Goal: Task Accomplishment & Management: Manage account settings

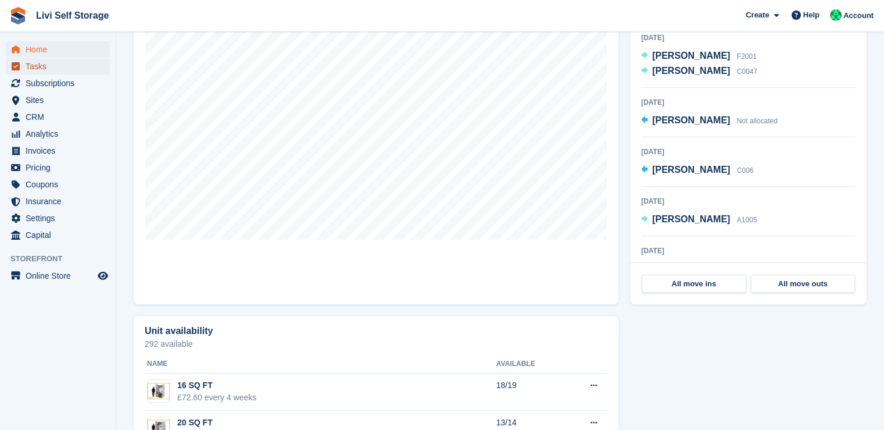
click at [50, 69] on span "Tasks" at bounding box center [61, 66] width 70 height 16
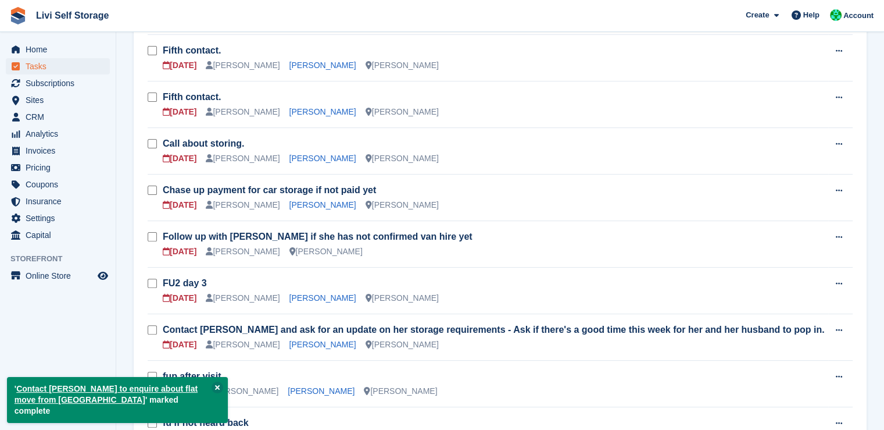
scroll to position [318, 0]
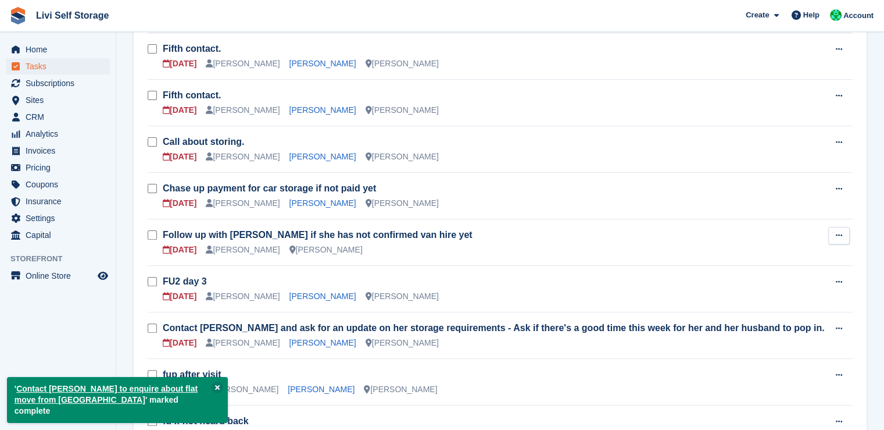
click at [833, 237] on button at bounding box center [839, 235] width 22 height 17
click at [774, 253] on p "Edit task" at bounding box center [794, 258] width 101 height 15
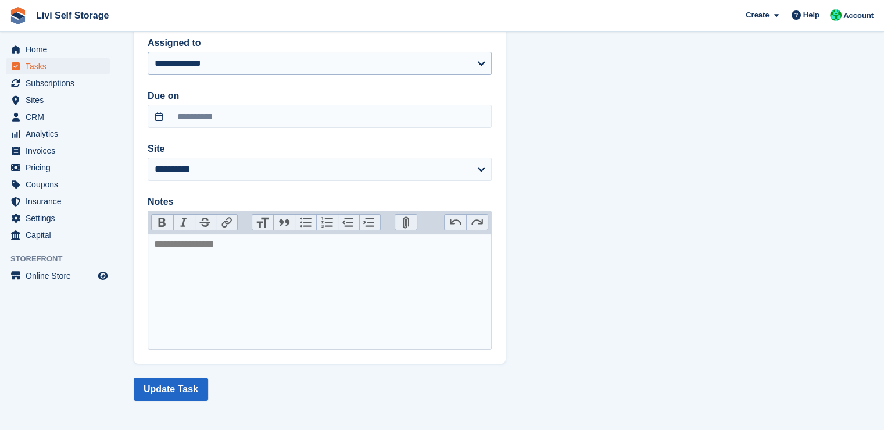
scroll to position [133, 0]
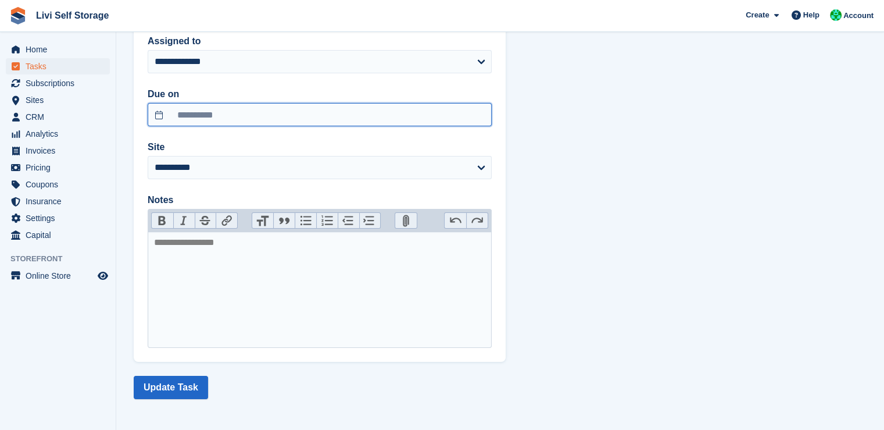
click at [258, 109] on input "**********" at bounding box center [320, 114] width 344 height 23
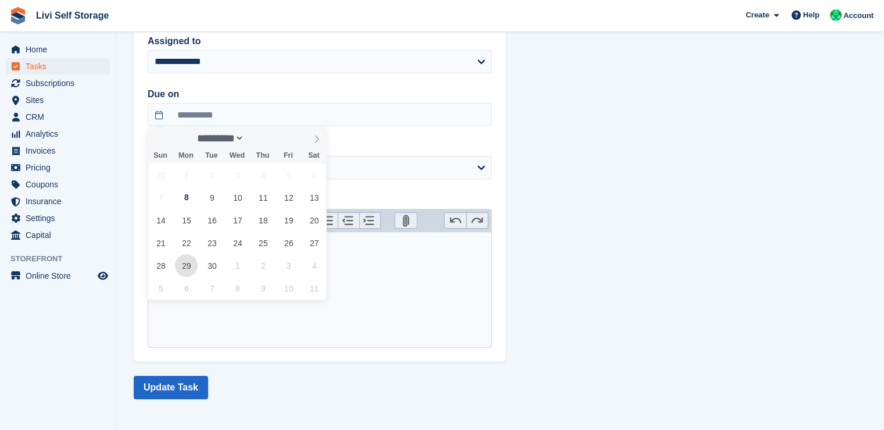
click at [184, 270] on span "29" at bounding box center [186, 265] width 23 height 23
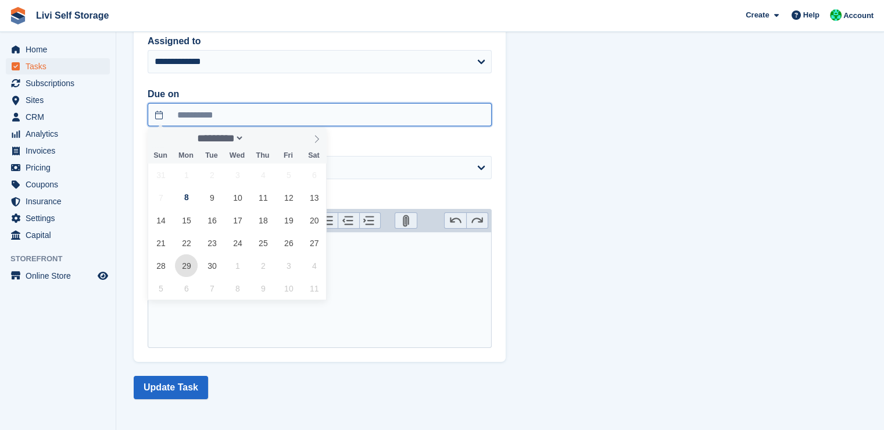
type input "**********"
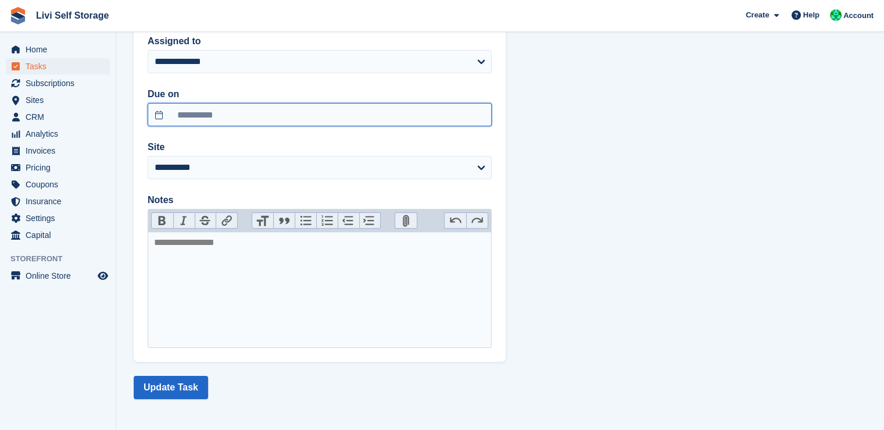
scroll to position [0, 0]
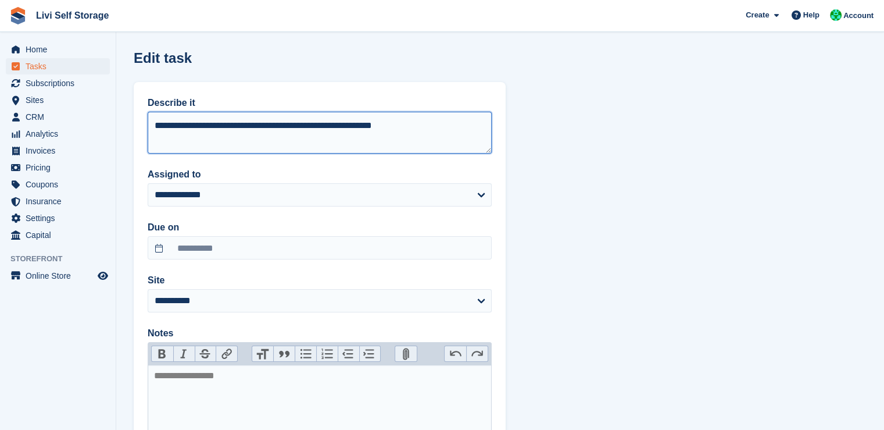
click at [424, 119] on textarea "**********" at bounding box center [320, 133] width 344 height 42
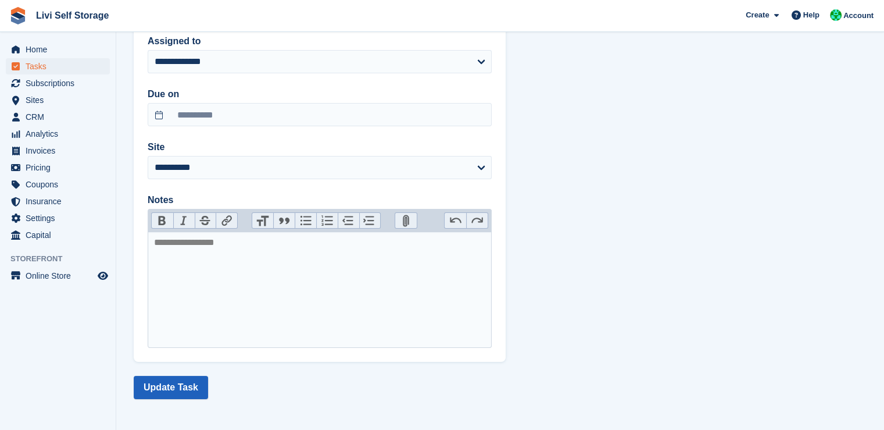
type textarea "**********"
click at [191, 395] on button "Update Task" at bounding box center [171, 387] width 74 height 23
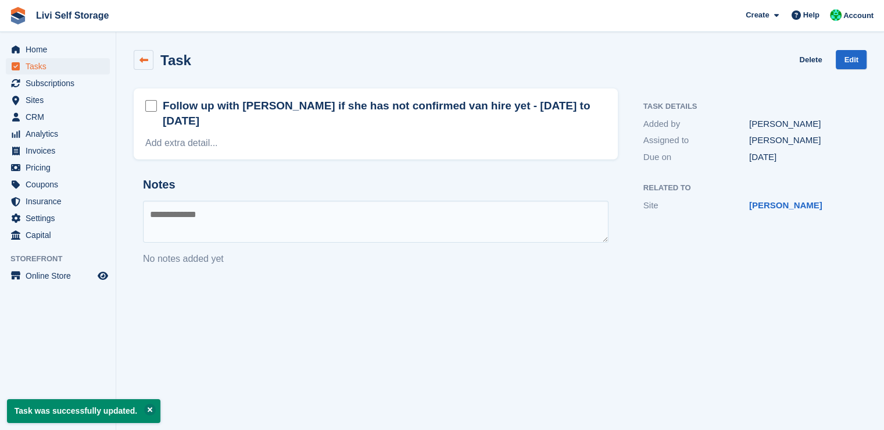
click at [143, 60] on icon at bounding box center [144, 60] width 9 height 9
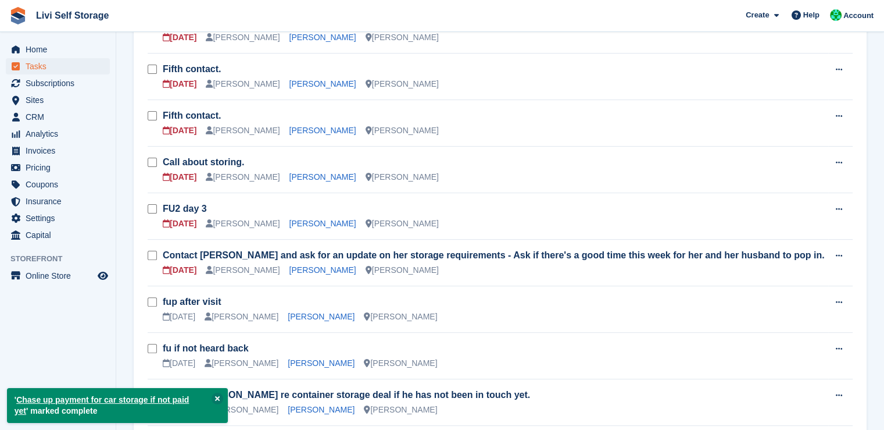
scroll to position [298, 0]
click at [842, 253] on icon at bounding box center [839, 256] width 6 height 8
click at [764, 276] on p "Edit task" at bounding box center [794, 278] width 101 height 15
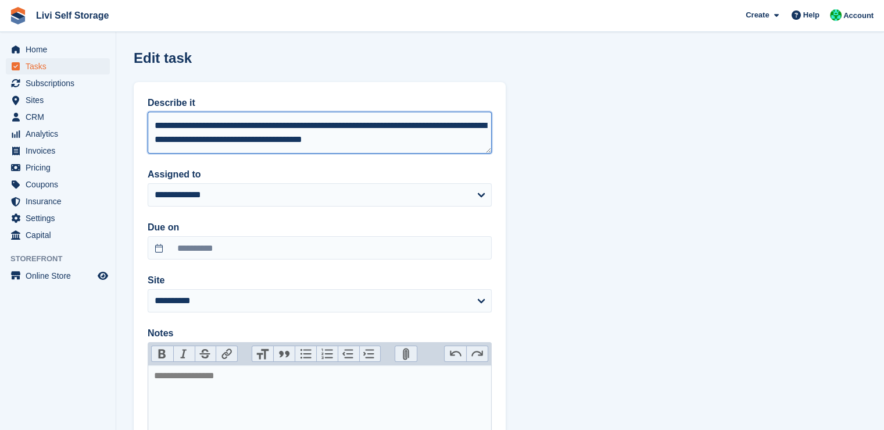
click at [249, 137] on textarea "**********" at bounding box center [320, 133] width 344 height 42
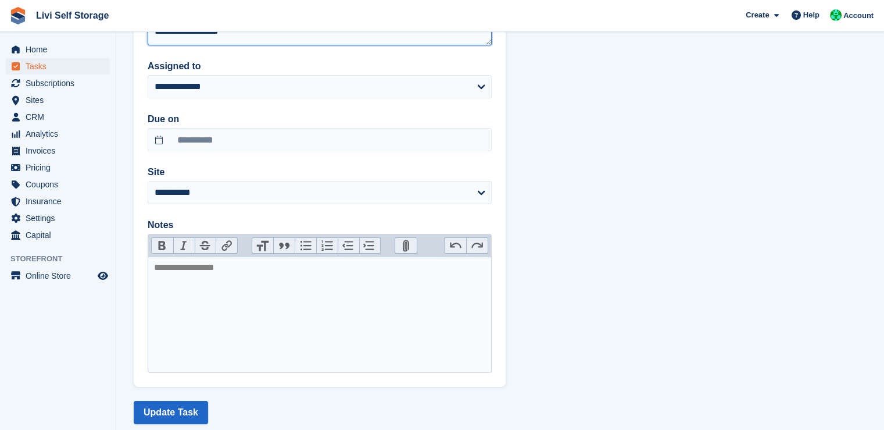
scroll to position [112, 0]
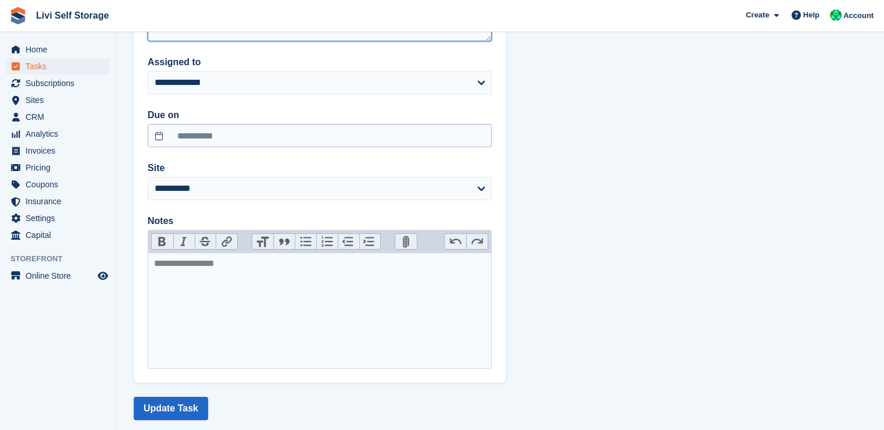
type textarea "**********"
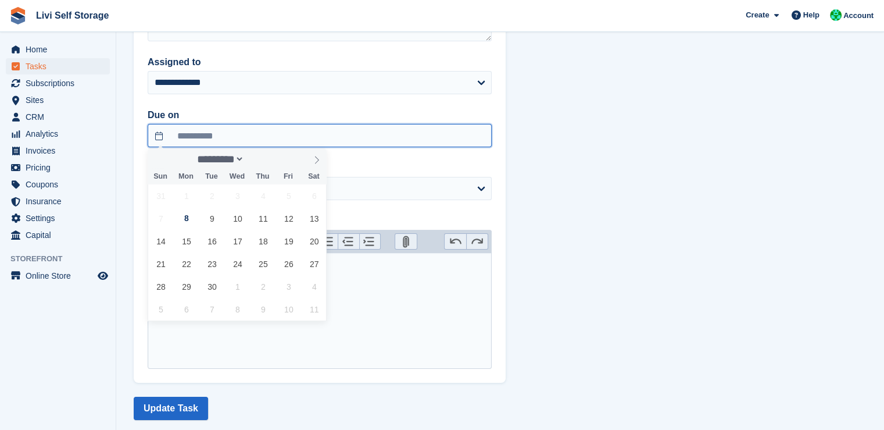
click at [377, 134] on input "**********" at bounding box center [320, 135] width 344 height 23
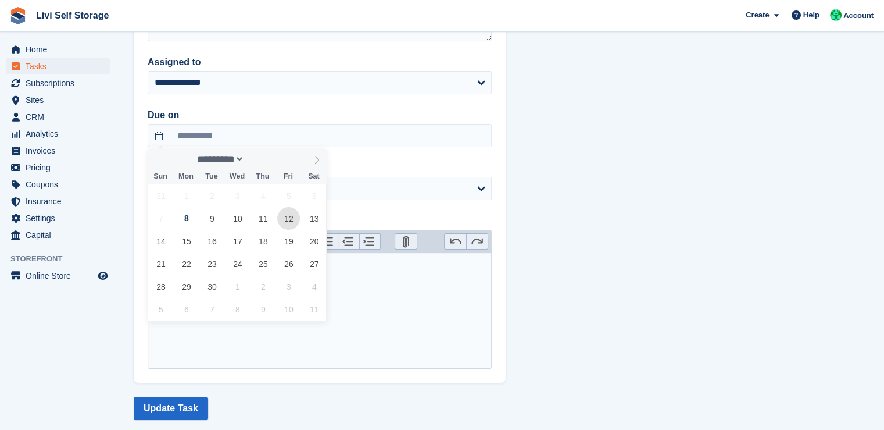
click at [290, 222] on span "12" at bounding box center [288, 218] width 23 height 23
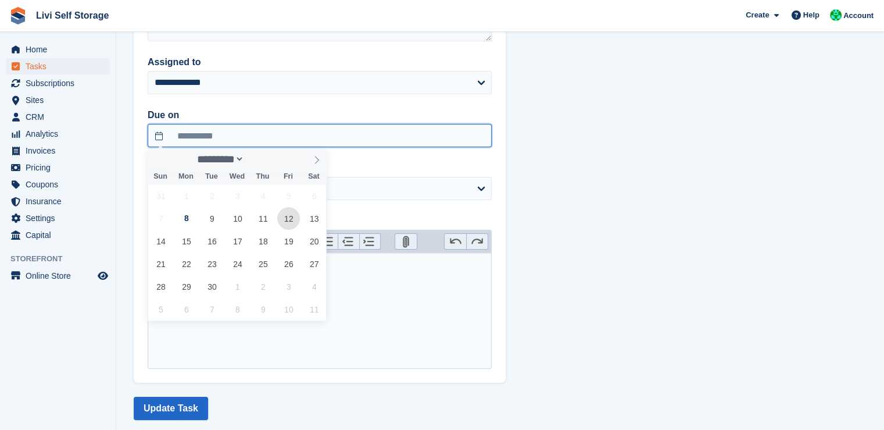
type input "**********"
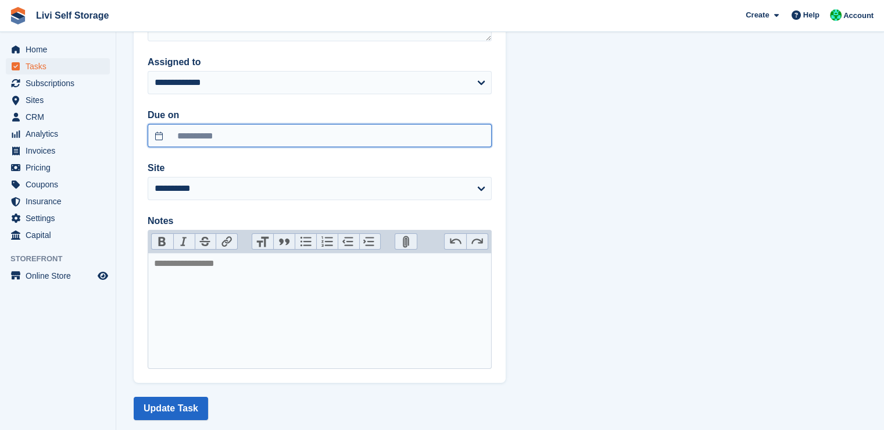
scroll to position [133, 0]
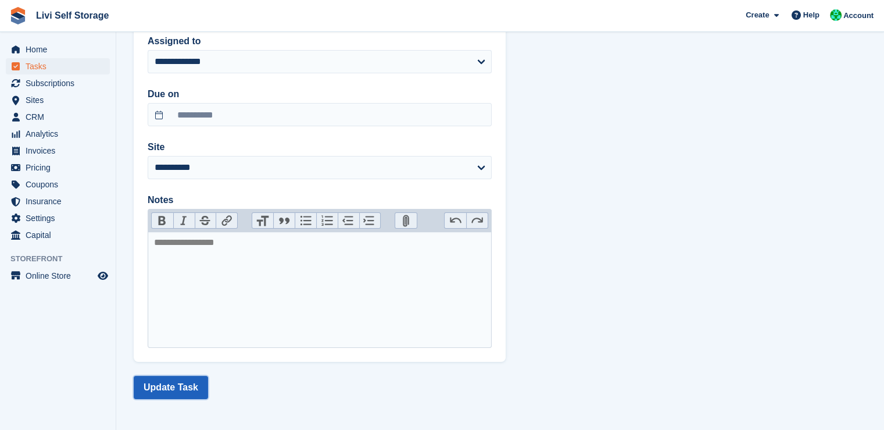
click at [175, 385] on button "Update Task" at bounding box center [171, 387] width 74 height 23
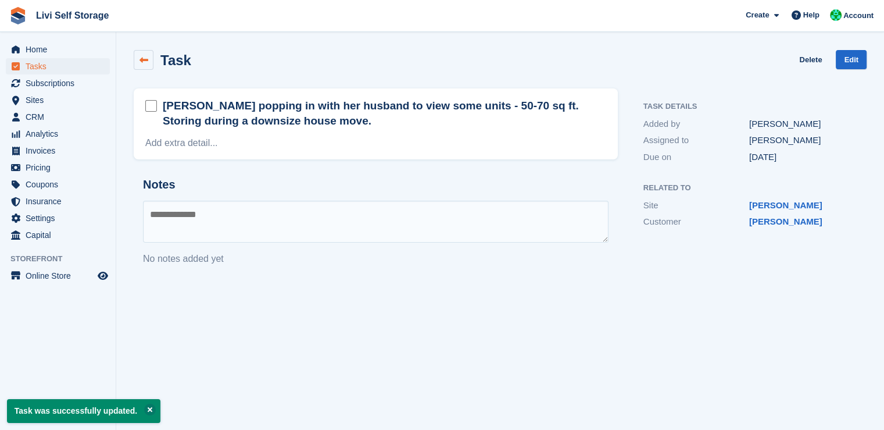
click at [137, 60] on link at bounding box center [144, 60] width 20 height 20
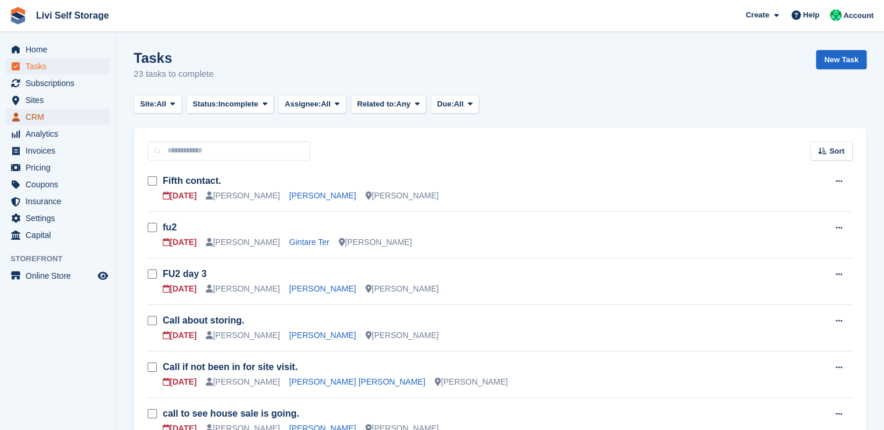
click at [33, 111] on span "CRM" at bounding box center [61, 117] width 70 height 16
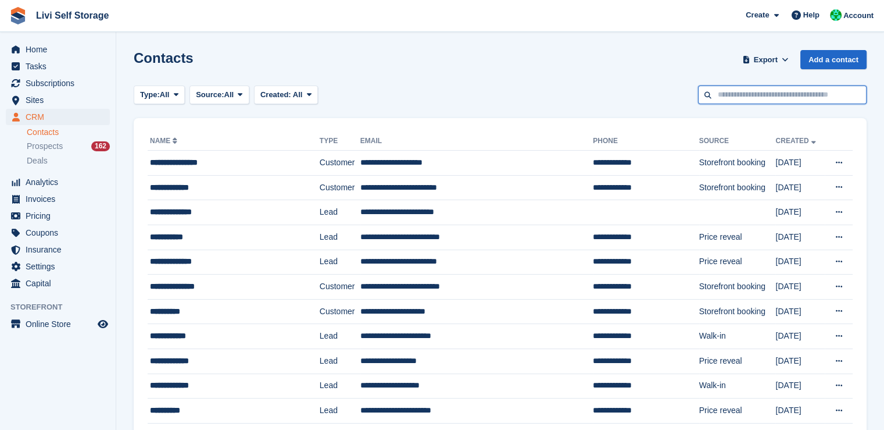
click at [735, 95] on input "text" at bounding box center [782, 94] width 169 height 19
type input "******"
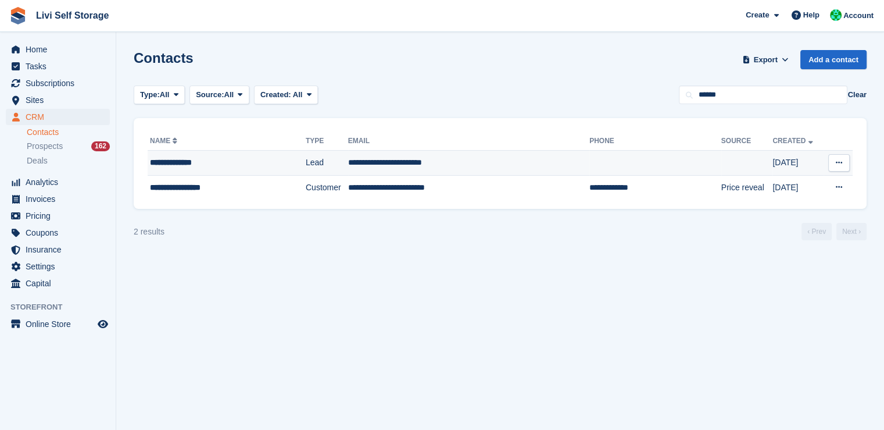
click at [184, 160] on div "**********" at bounding box center [215, 162] width 130 height 12
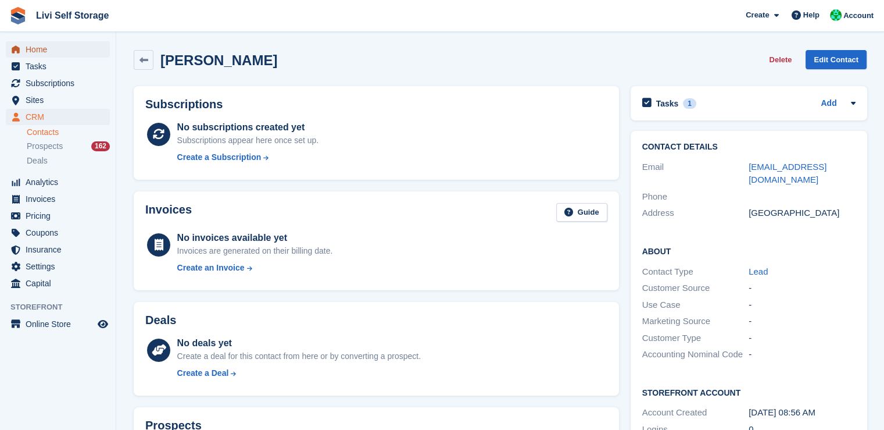
click at [34, 52] on span "Home" at bounding box center [61, 49] width 70 height 16
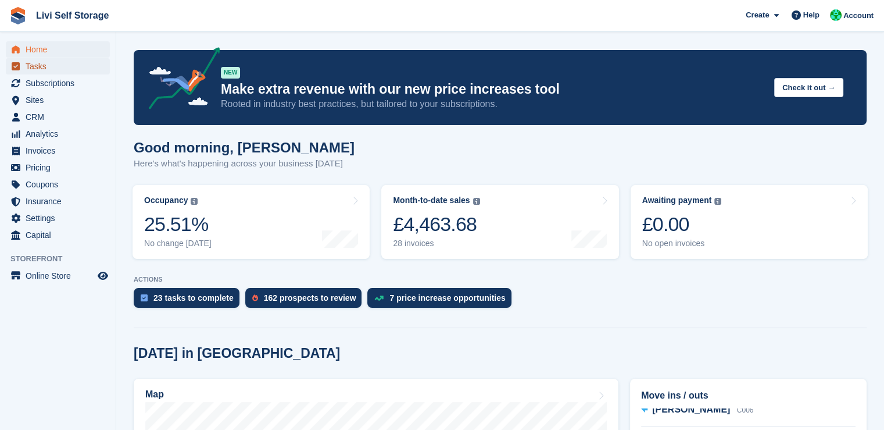
click at [37, 67] on span "Tasks" at bounding box center [61, 66] width 70 height 16
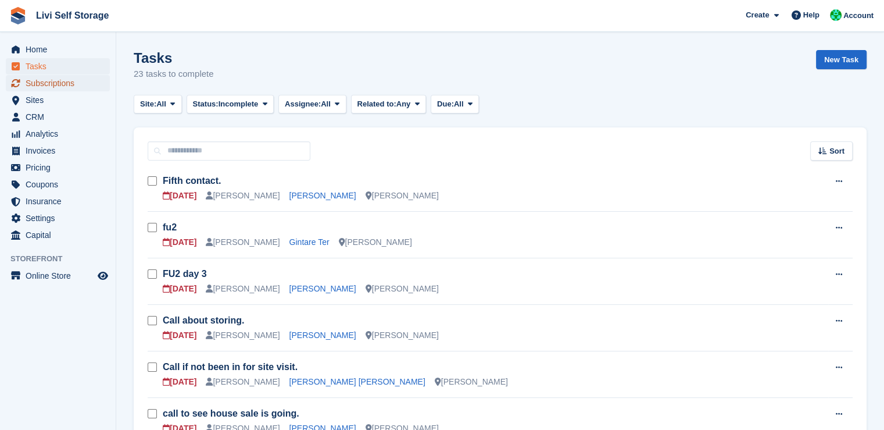
click at [45, 88] on span "Subscriptions" at bounding box center [61, 83] width 70 height 16
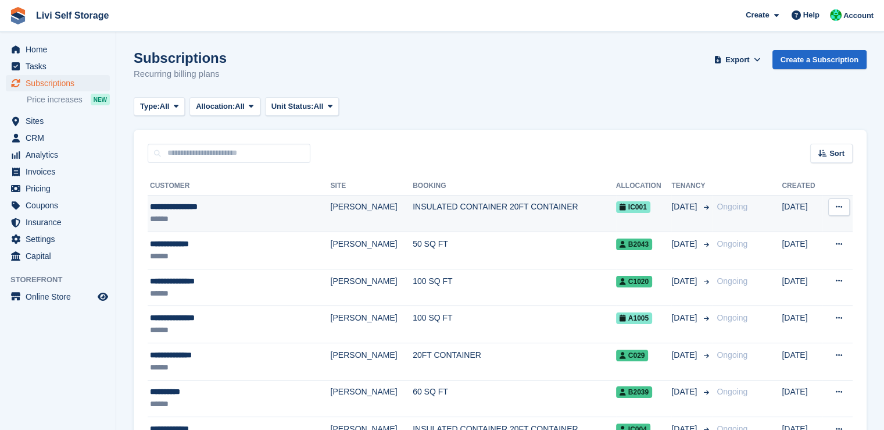
click at [442, 205] on td "INSULATED CONTAINER 20FT CONTAINER" at bounding box center [514, 213] width 203 height 37
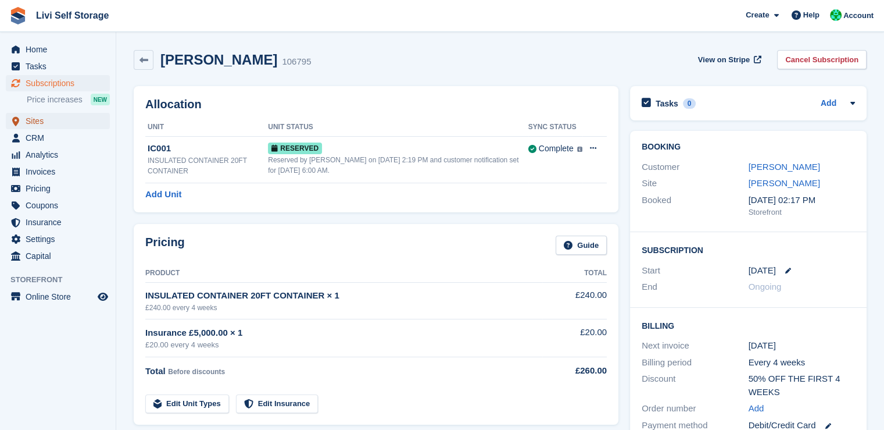
click at [34, 125] on span "Sites" at bounding box center [61, 121] width 70 height 16
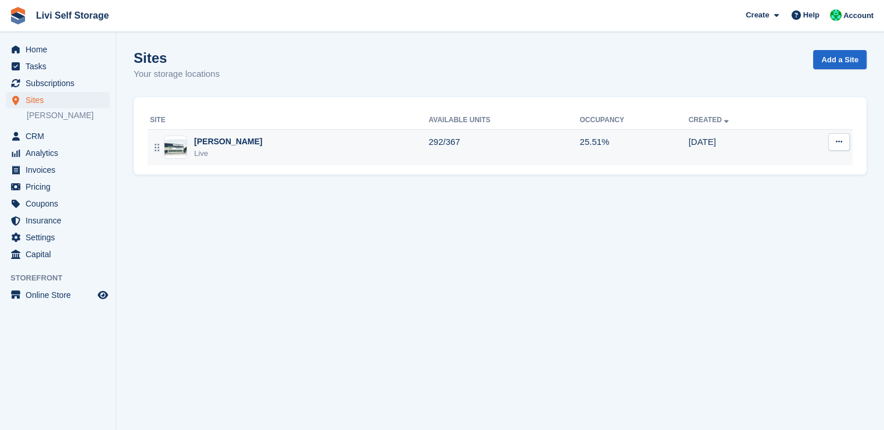
click at [247, 162] on td "Livingston Live" at bounding box center [288, 147] width 281 height 36
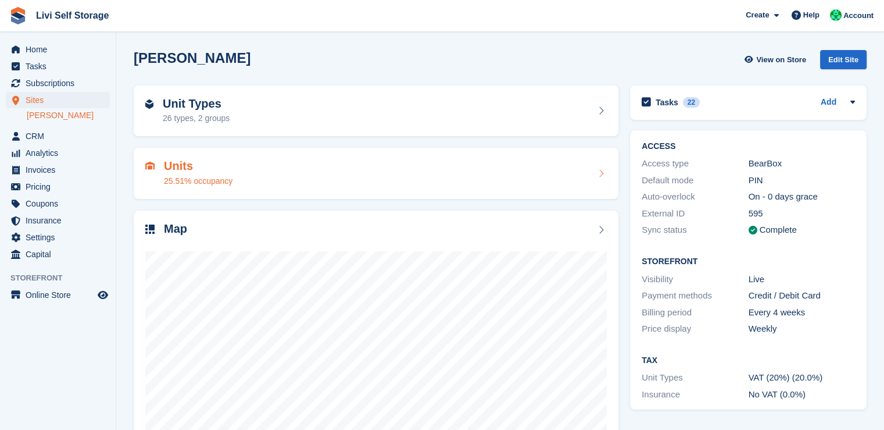
click at [202, 114] on div "26 types, 2 groups" at bounding box center [196, 118] width 67 height 12
click at [190, 162] on h2 "Units" at bounding box center [198, 165] width 69 height 13
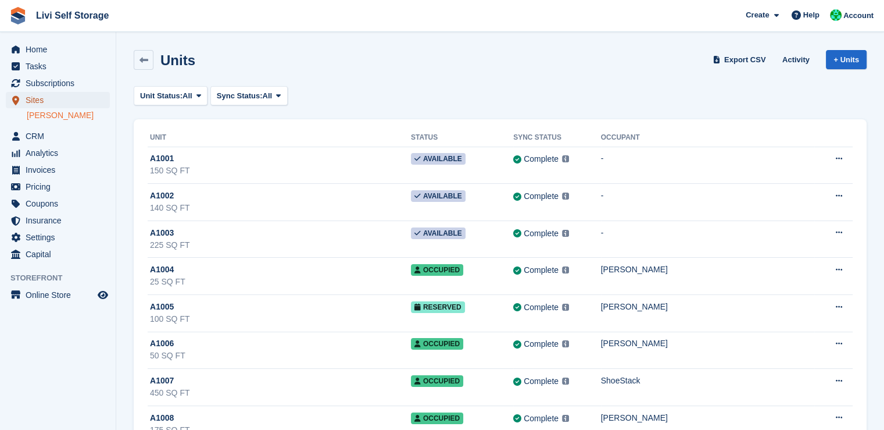
click at [36, 102] on span "Sites" at bounding box center [61, 100] width 70 height 16
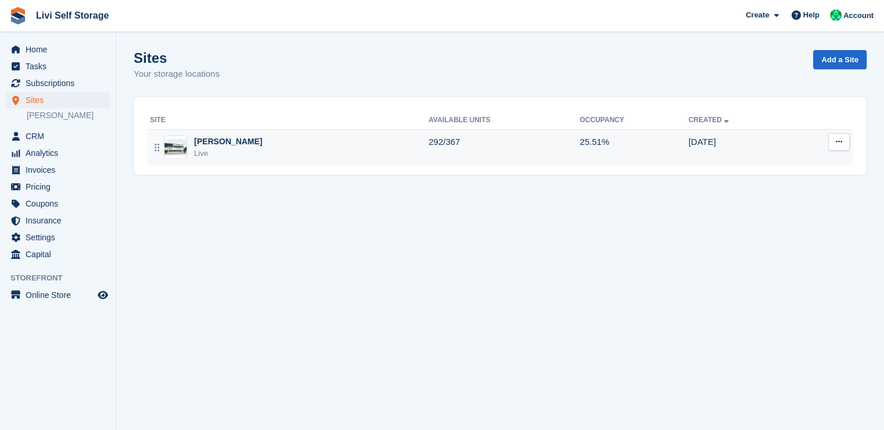
click at [219, 151] on div "Live" at bounding box center [228, 154] width 68 height 12
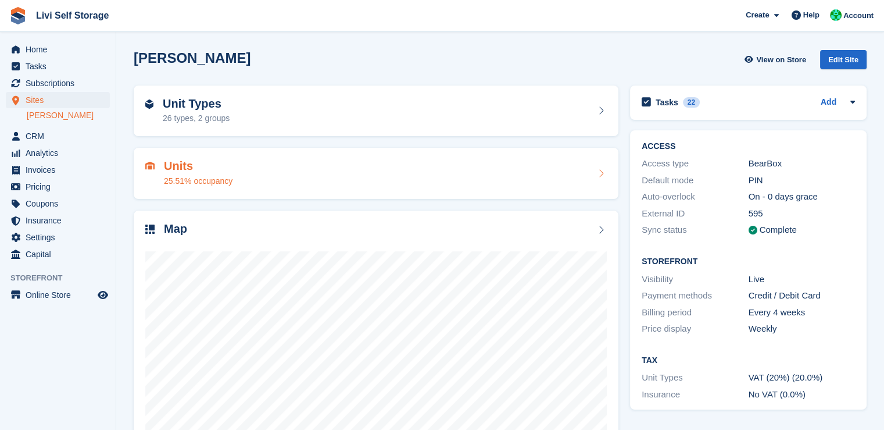
click at [213, 180] on div "25.51% occupancy" at bounding box center [198, 181] width 69 height 12
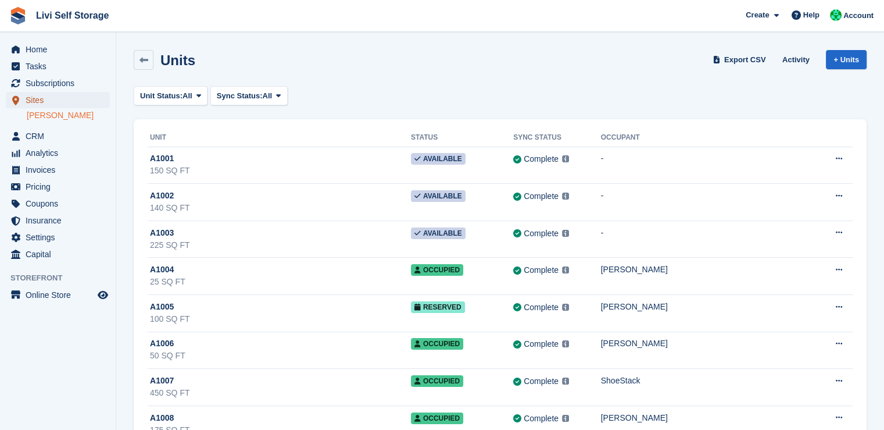
click at [48, 104] on span "Sites" at bounding box center [61, 100] width 70 height 16
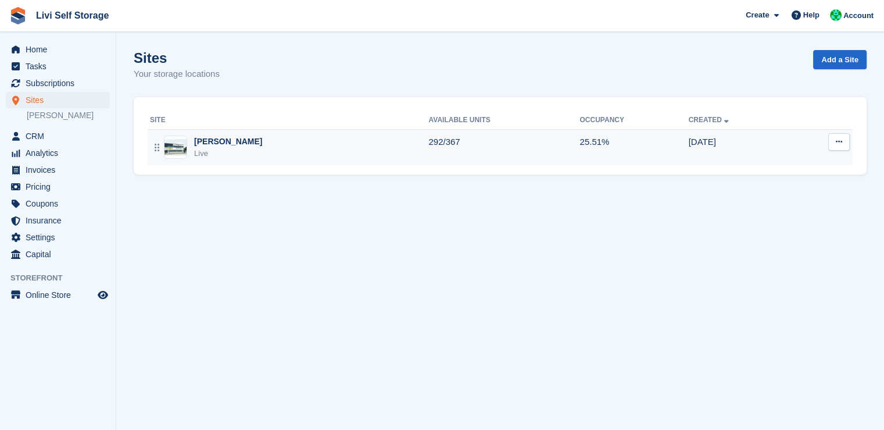
click at [206, 140] on div "[PERSON_NAME]" at bounding box center [228, 141] width 68 height 12
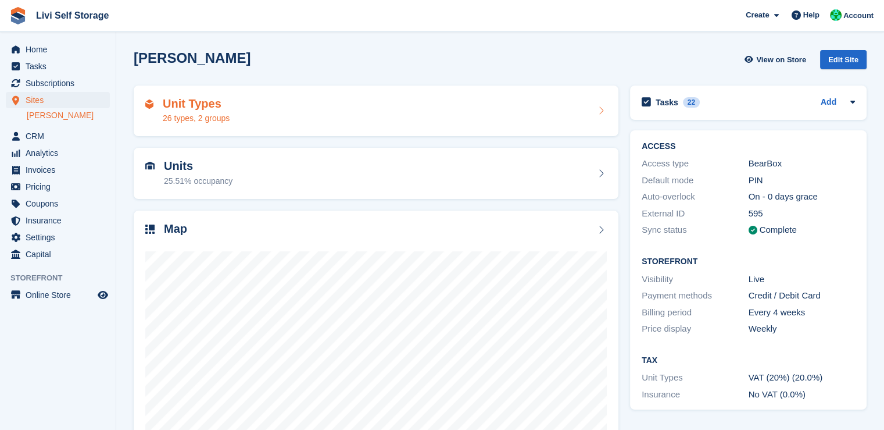
click at [209, 122] on div "26 types, 2 groups" at bounding box center [196, 118] width 67 height 12
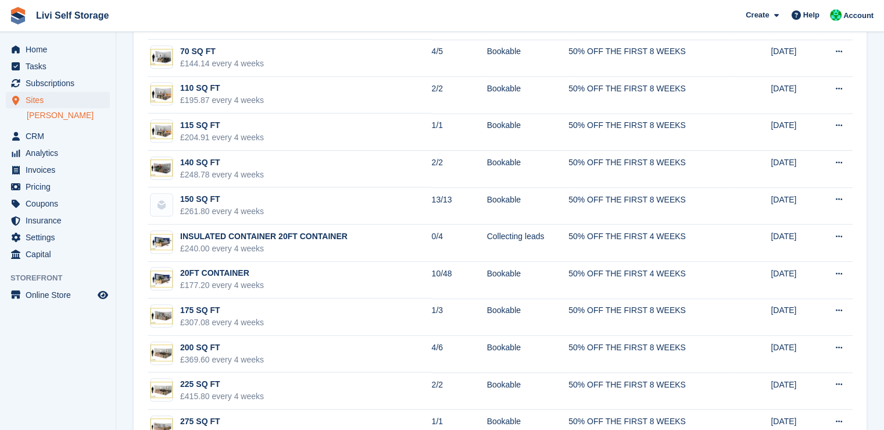
scroll to position [674, 0]
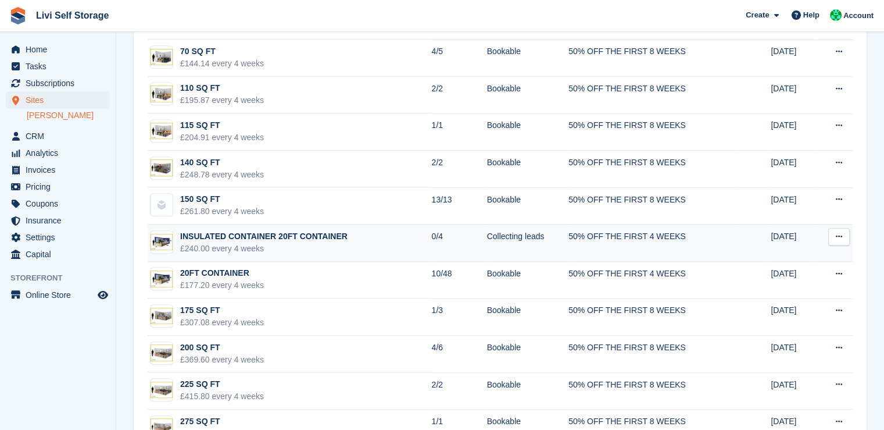
click at [306, 238] on div "INSULATED CONTAINER 20FT CONTAINER" at bounding box center [263, 236] width 167 height 12
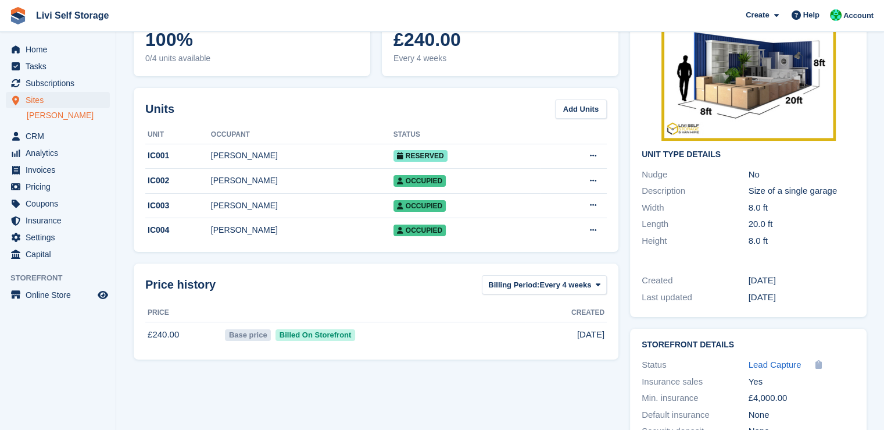
scroll to position [64, 0]
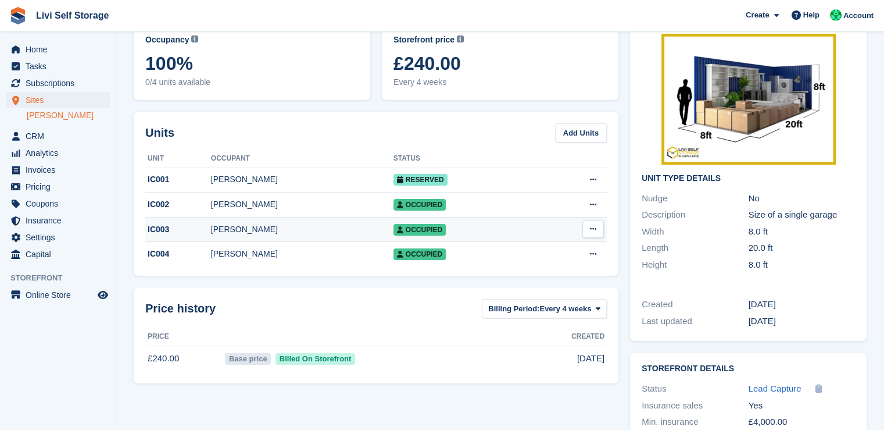
click at [242, 231] on div "[PERSON_NAME]" at bounding box center [302, 229] width 183 height 12
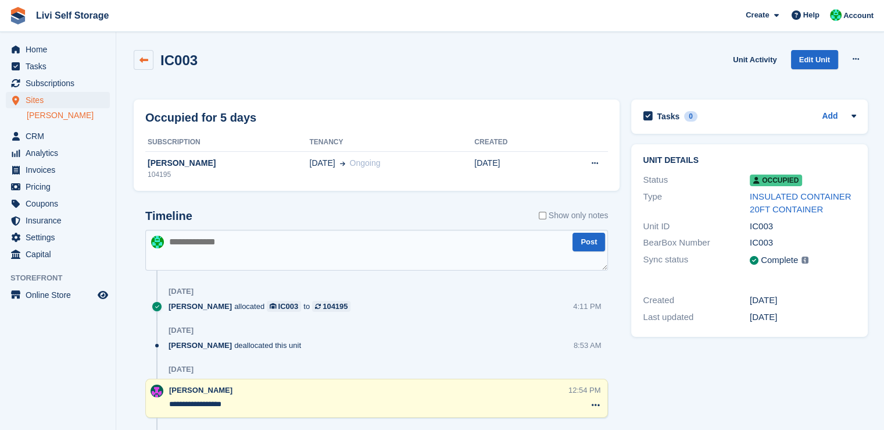
click at [147, 61] on icon at bounding box center [144, 60] width 9 height 9
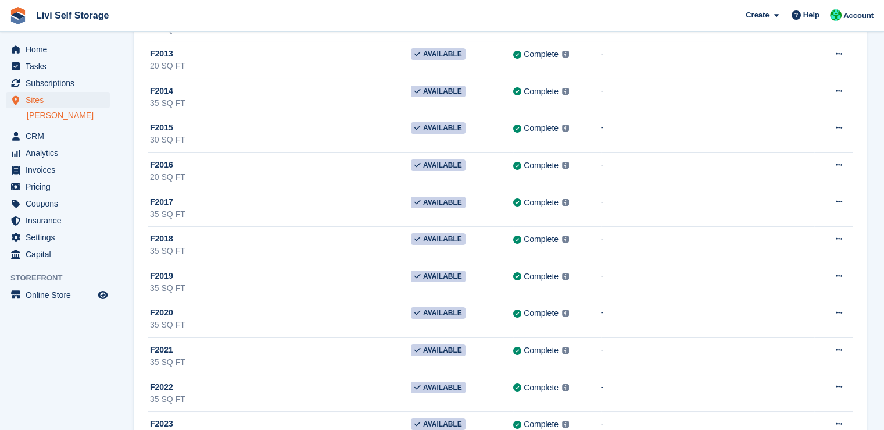
scroll to position [13270, 0]
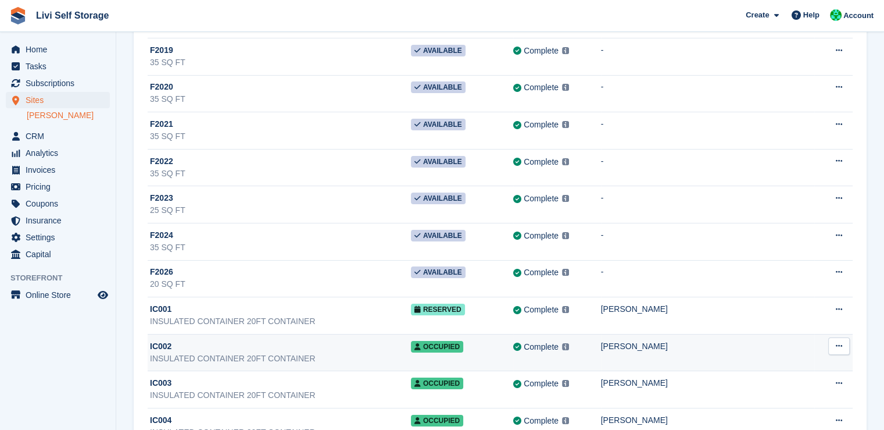
click at [300, 352] on div "INSULATED CONTAINER 20FT CONTAINER" at bounding box center [280, 358] width 261 height 12
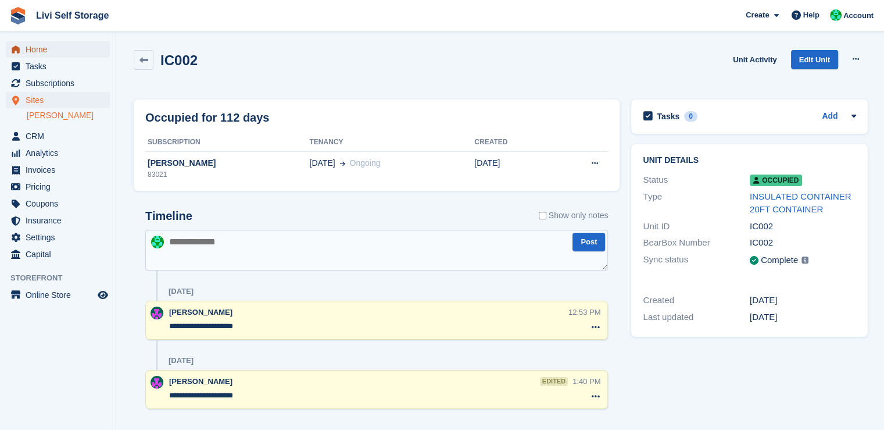
click at [36, 51] on span "Home" at bounding box center [61, 49] width 70 height 16
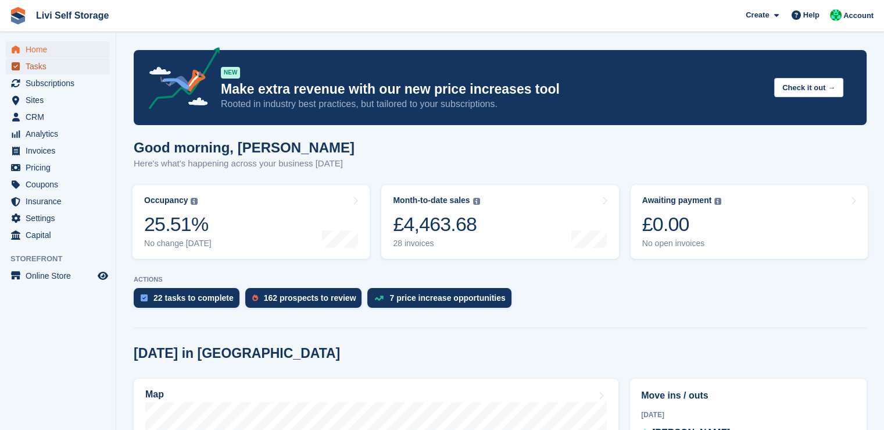
click at [38, 66] on span "Tasks" at bounding box center [61, 66] width 70 height 16
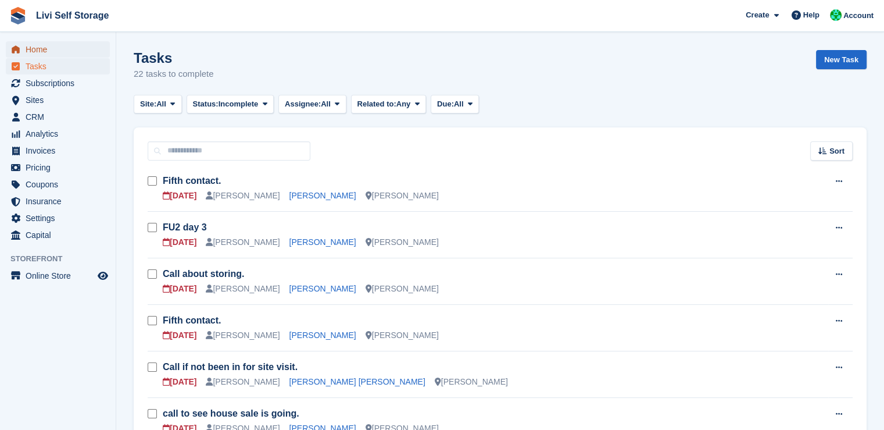
click at [45, 56] on span "Home" at bounding box center [61, 49] width 70 height 16
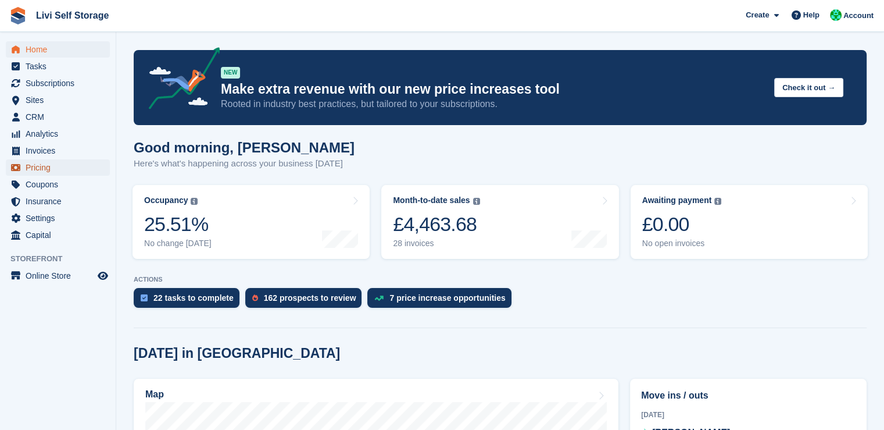
click at [40, 170] on span "Pricing" at bounding box center [61, 167] width 70 height 16
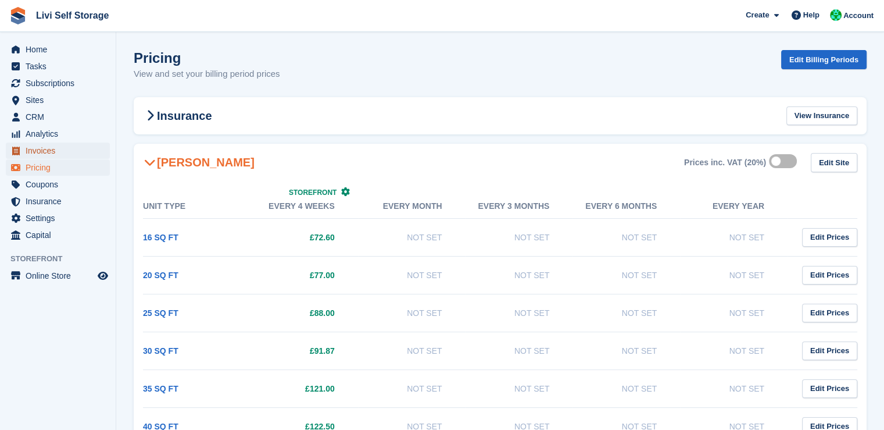
click at [37, 155] on span "Invoices" at bounding box center [61, 150] width 70 height 16
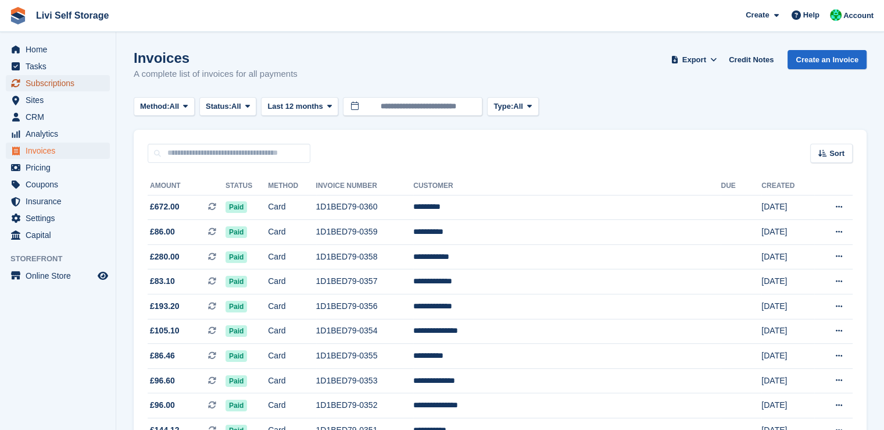
click at [44, 78] on span "Subscriptions" at bounding box center [61, 83] width 70 height 16
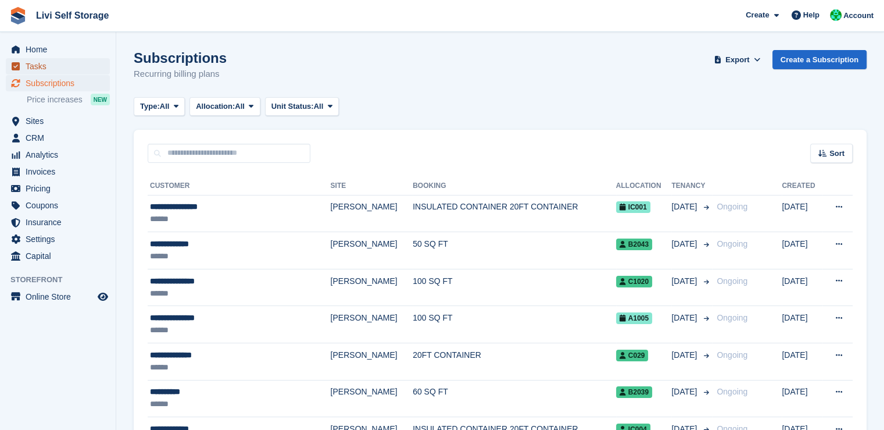
click at [43, 71] on span "Tasks" at bounding box center [61, 66] width 70 height 16
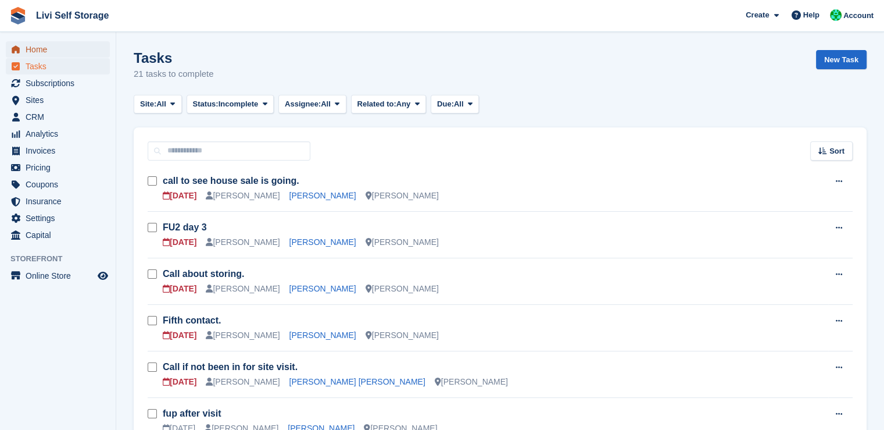
click at [39, 53] on span "Home" at bounding box center [61, 49] width 70 height 16
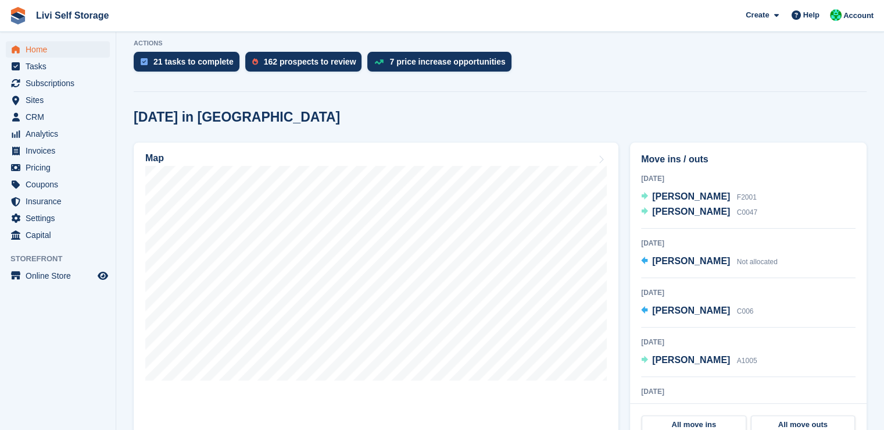
scroll to position [238, 0]
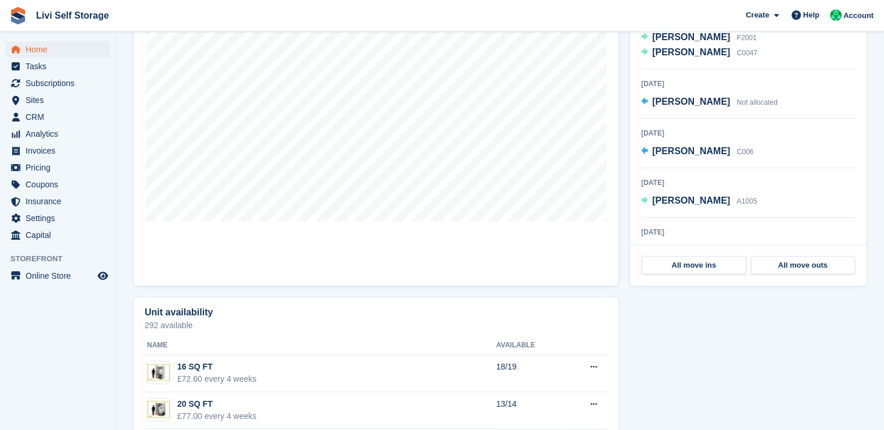
scroll to position [0, 0]
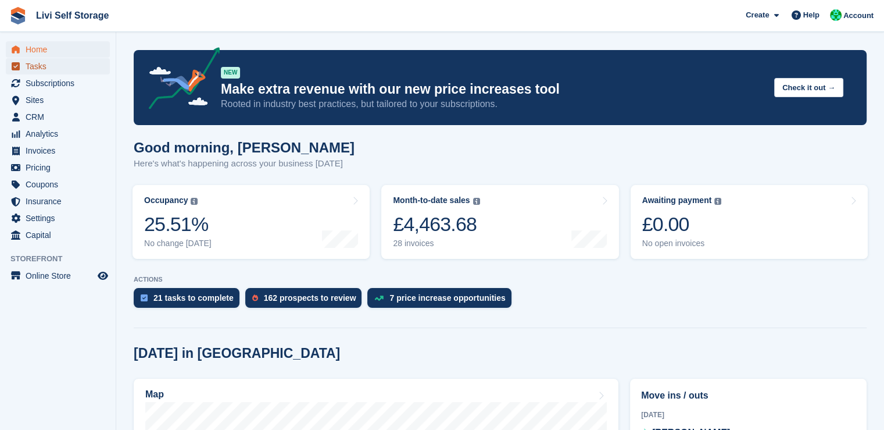
click at [30, 71] on span "Tasks" at bounding box center [61, 66] width 70 height 16
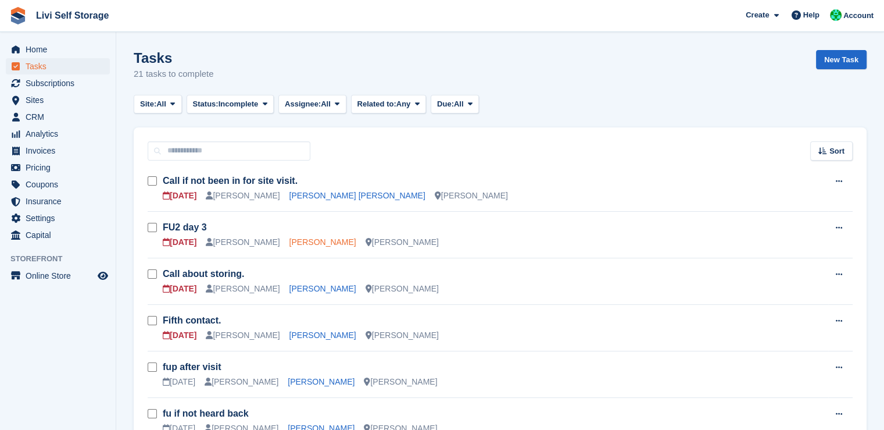
click at [294, 244] on link "[PERSON_NAME]" at bounding box center [323, 241] width 67 height 9
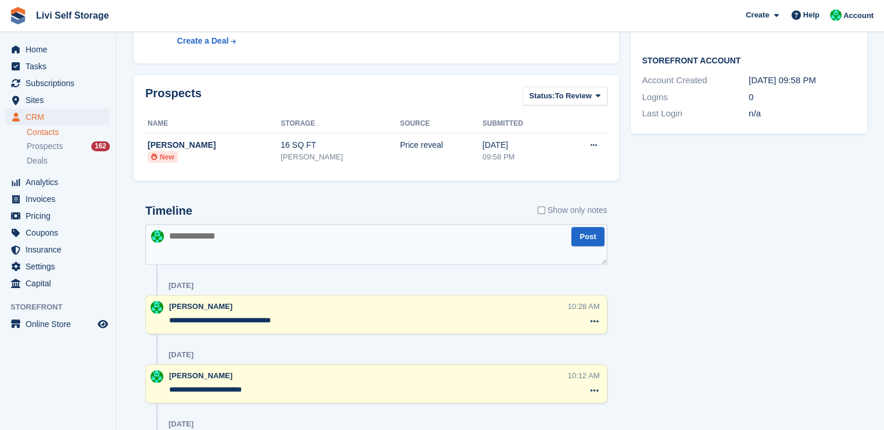
scroll to position [333, 0]
click at [247, 244] on textarea at bounding box center [376, 243] width 462 height 41
click at [280, 245] on textarea at bounding box center [376, 243] width 462 height 41
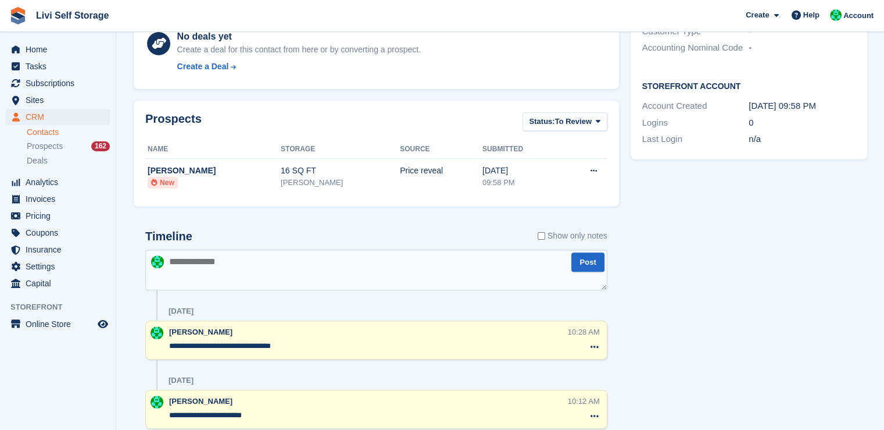
scroll to position [309, 0]
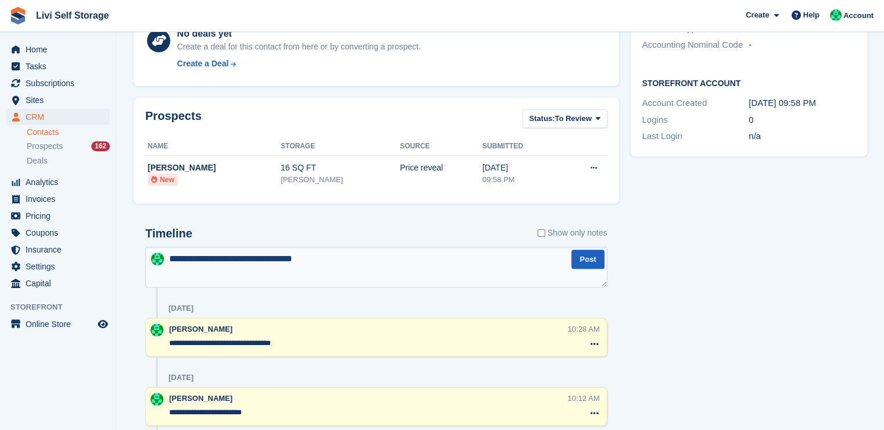
type textarea "**********"
click at [599, 267] on button "Post" at bounding box center [587, 258] width 33 height 19
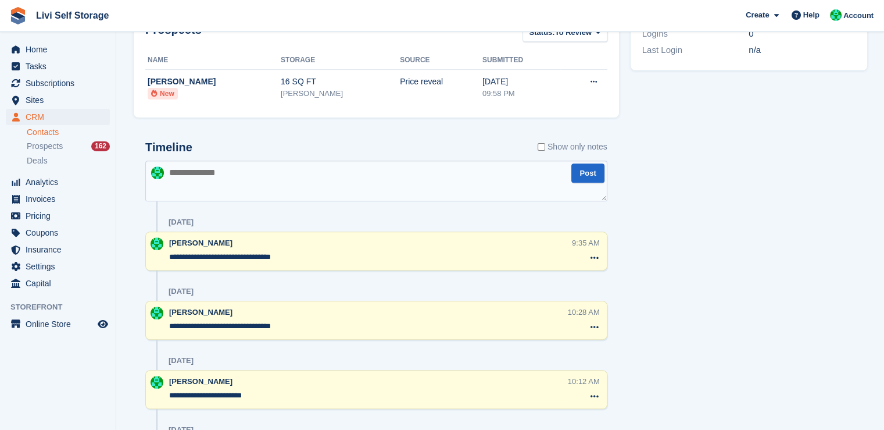
scroll to position [0, 0]
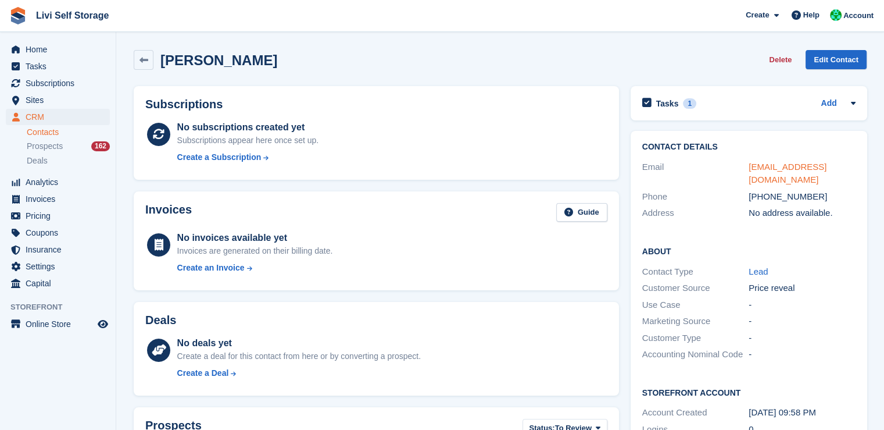
click at [808, 167] on link "burrell09@hotmail.com" at bounding box center [788, 173] width 78 height 23
click at [43, 49] on span "Home" at bounding box center [61, 49] width 70 height 16
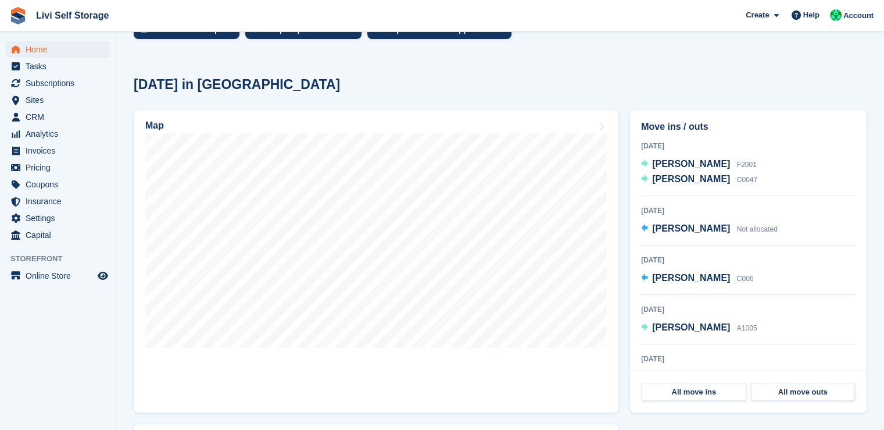
scroll to position [2, 0]
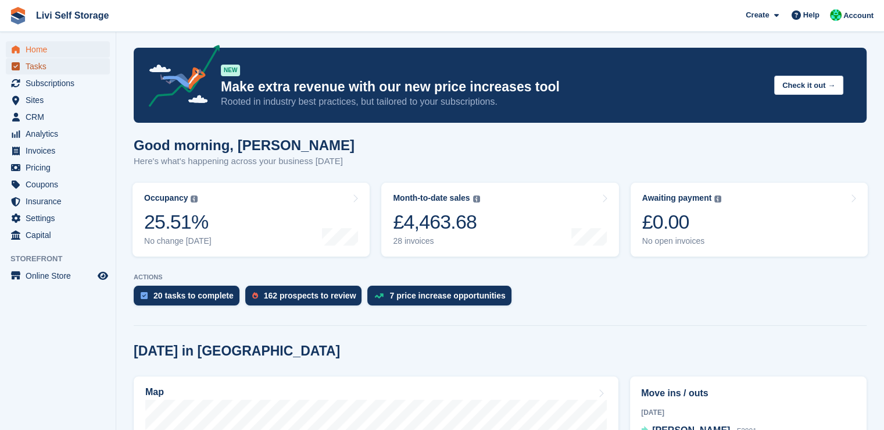
click at [36, 65] on span "Tasks" at bounding box center [61, 66] width 70 height 16
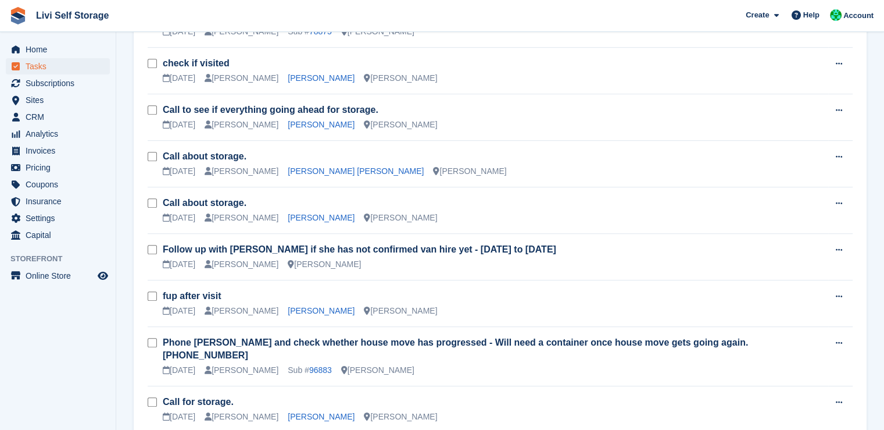
scroll to position [551, 0]
